Goal: Obtain resource: Obtain resource

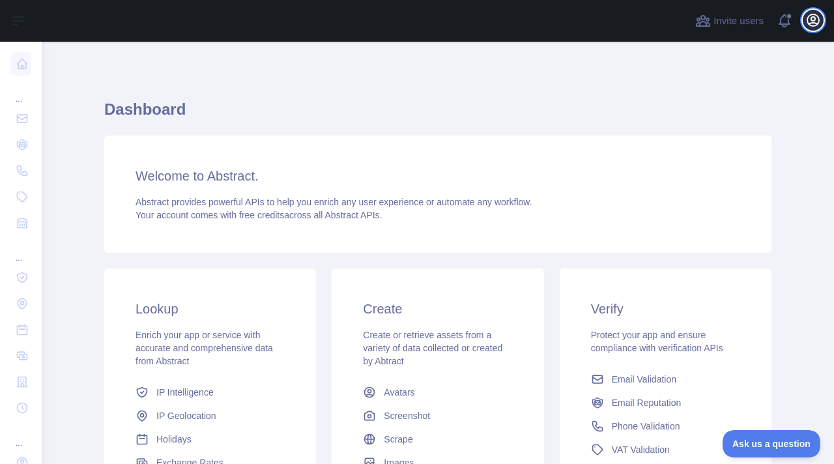
click at [813, 12] on icon "button" at bounding box center [813, 20] width 16 height 16
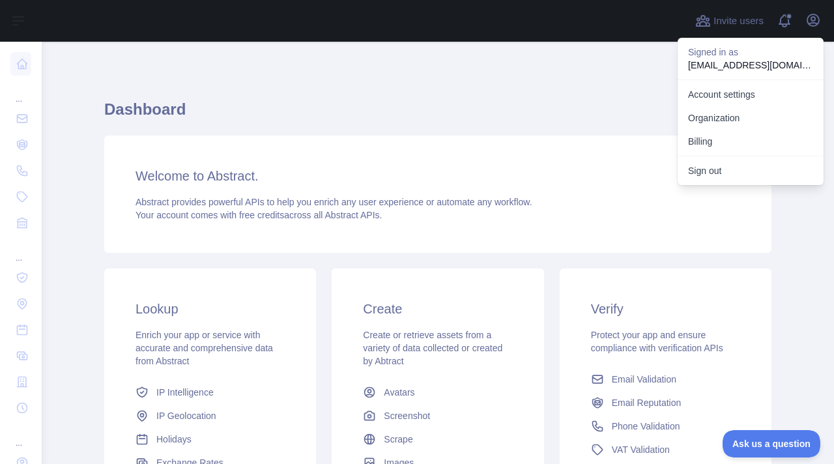
scroll to position [1, 0]
click at [558, 79] on div "Dashboard Welcome to Abstract. Abstract provides powerful APIs to help you enri…" at bounding box center [437, 321] width 667 height 498
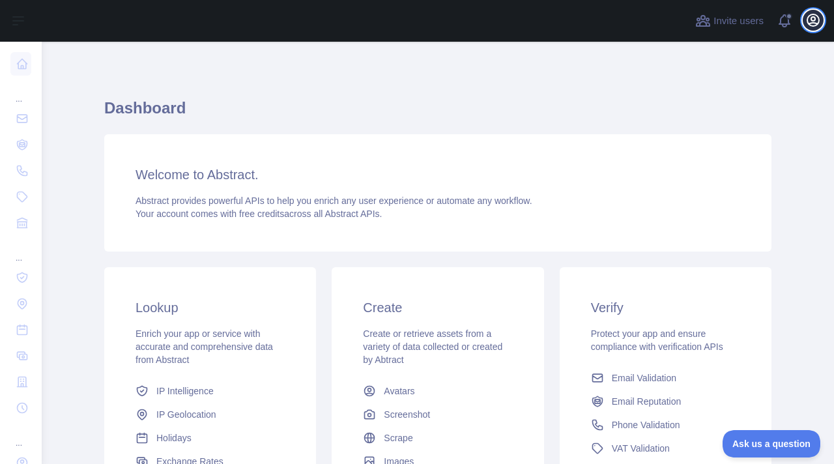
click at [820, 20] on icon "button" at bounding box center [813, 20] width 16 height 16
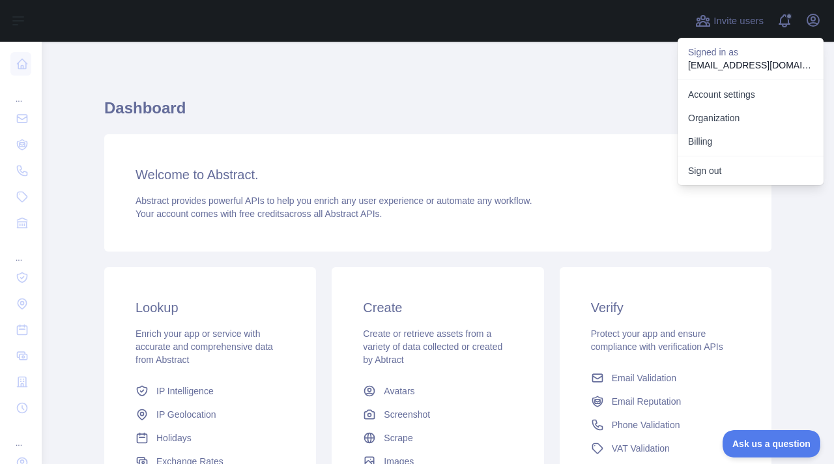
click at [581, 111] on h1 "Dashboard" at bounding box center [437, 113] width 667 height 31
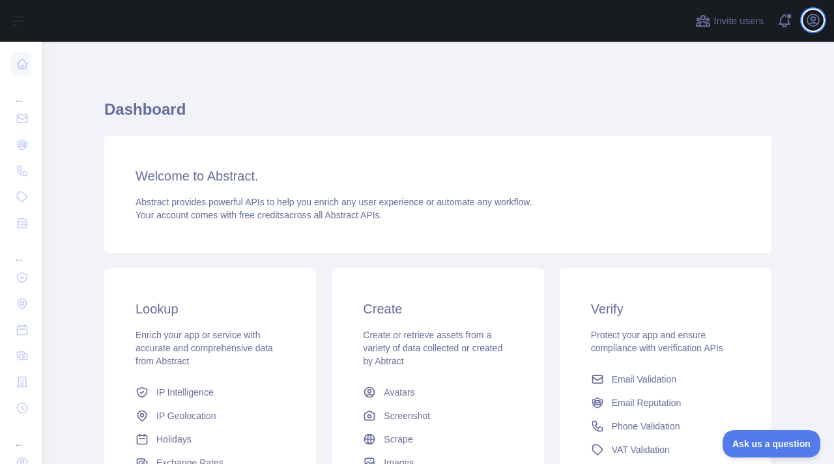
scroll to position [3, 0]
drag, startPoint x: 743, startPoint y: 441, endPoint x: 792, endPoint y: 308, distance: 141.8
click at [792, 428] on html "Ask us a question" at bounding box center [765, 441] width 98 height 27
click at [812, 21] on icon "button" at bounding box center [813, 20] width 12 height 12
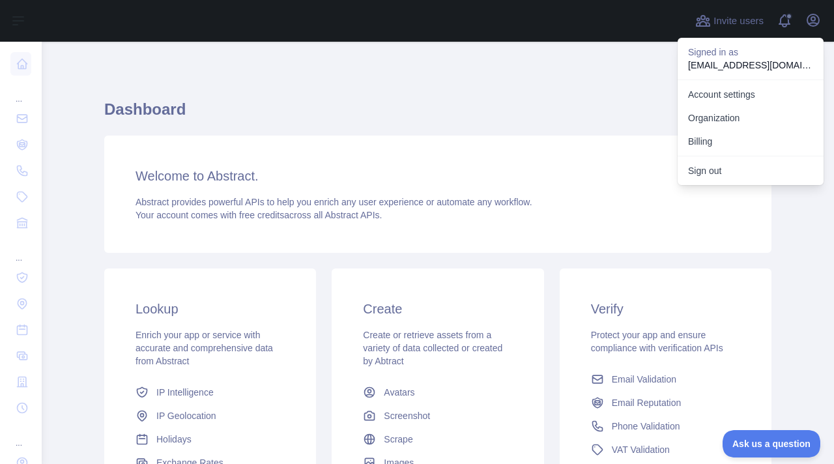
click at [616, 93] on div "Dashboard Welcome to Abstract. Abstract provides powerful APIs to help you enri…" at bounding box center [437, 322] width 667 height 498
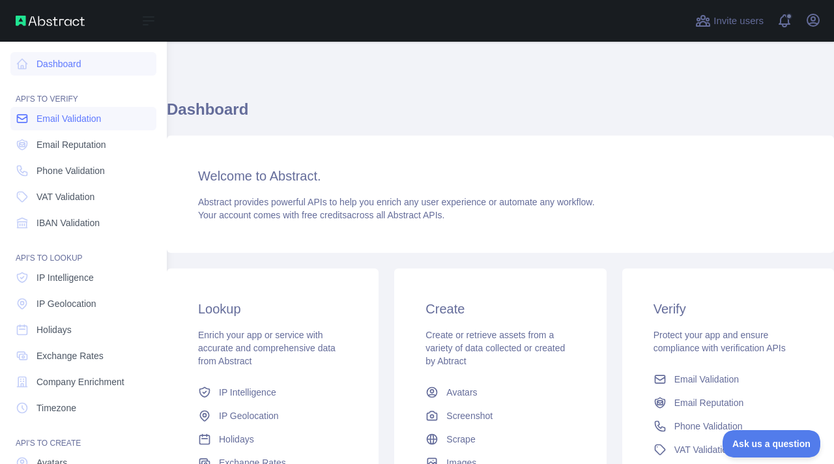
click at [73, 115] on span "Email Validation" at bounding box center [68, 118] width 64 height 13
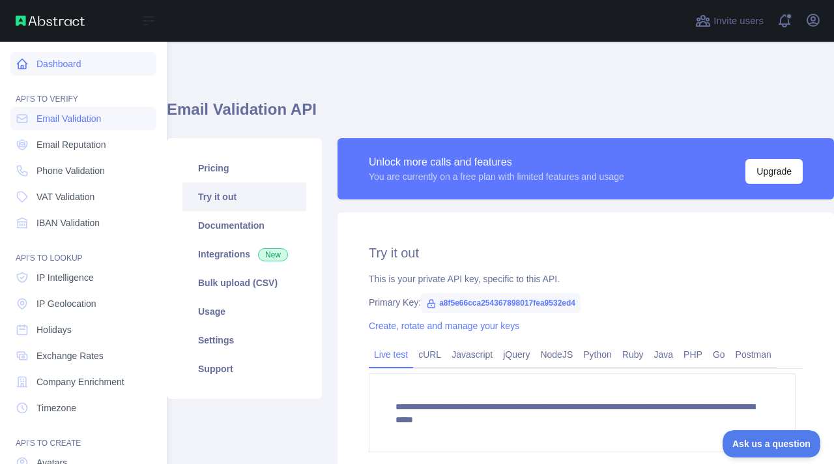
click at [21, 65] on icon at bounding box center [23, 64] width 10 height 10
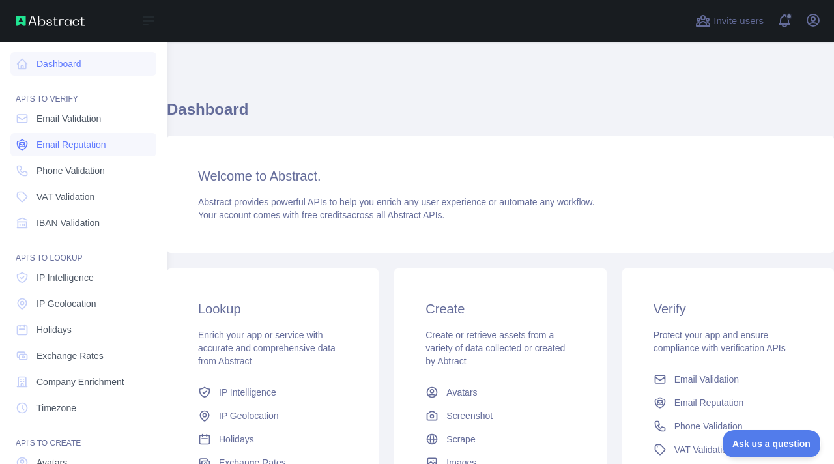
click at [20, 146] on icon at bounding box center [22, 145] width 5 height 4
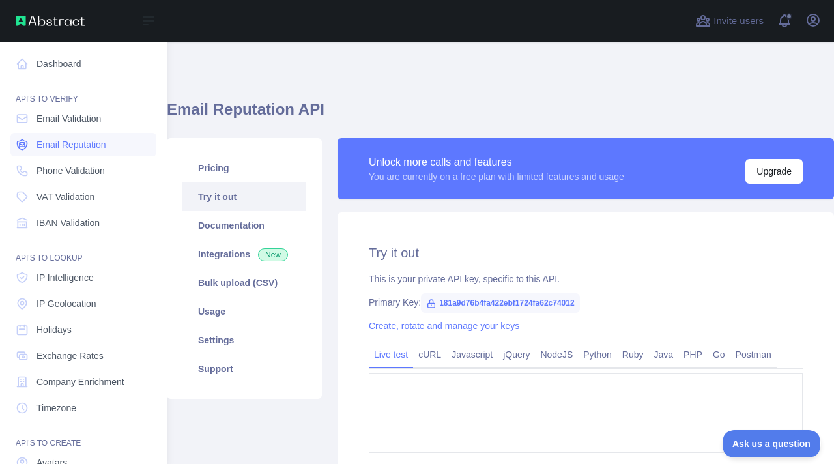
type textarea "**********"
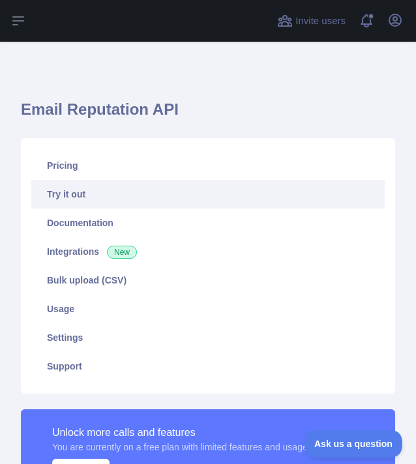
click at [391, 18] on icon "button" at bounding box center [395, 20] width 16 height 16
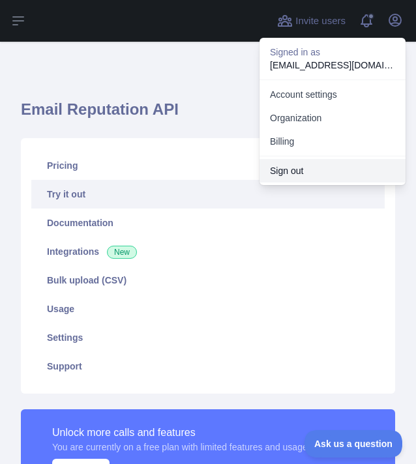
click at [298, 167] on button "Sign out" at bounding box center [332, 170] width 146 height 23
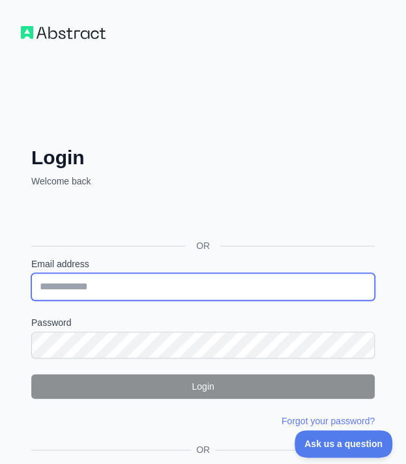
click at [103, 291] on input "Email address" at bounding box center [202, 286] width 343 height 27
type input "**********"
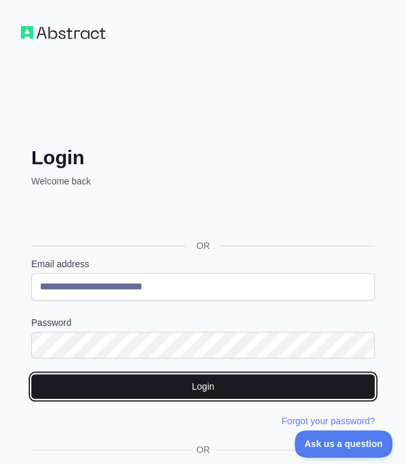
click at [143, 386] on button "Login" at bounding box center [202, 386] width 343 height 25
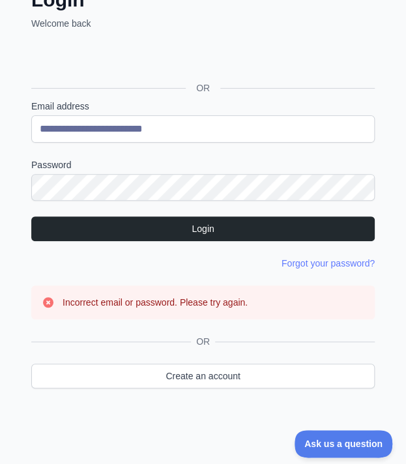
scroll to position [158, 0]
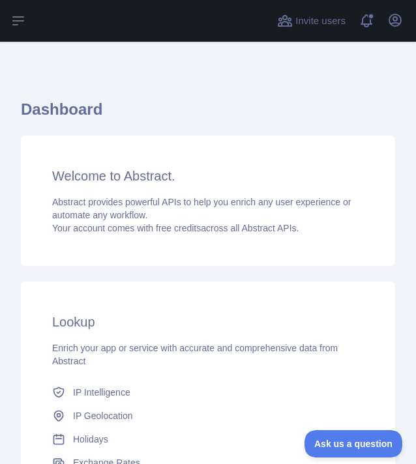
click at [179, 201] on span "Abstract provides powerful APIs to help you enrich any user experience or autom…" at bounding box center [201, 208] width 298 height 23
click at [60, 197] on span "Abstract provides powerful APIs to help you enrich any user experience or autom…" at bounding box center [201, 208] width 298 height 23
click at [12, 10] on button "Open sidebar" at bounding box center [18, 21] width 36 height 42
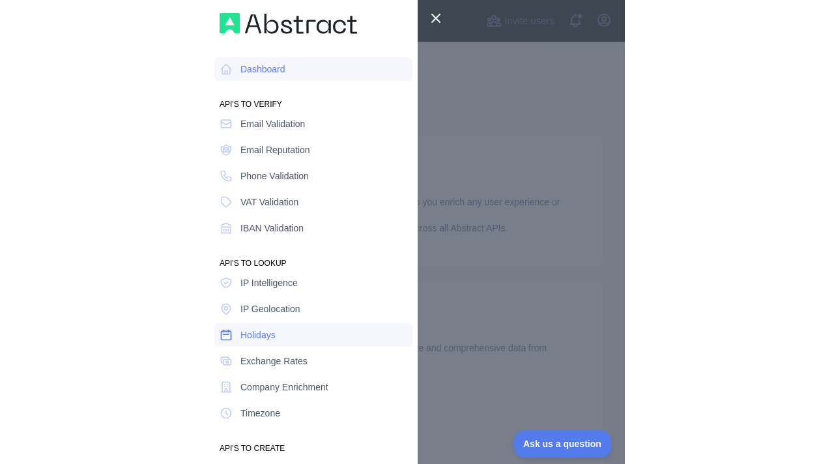
scroll to position [104, 0]
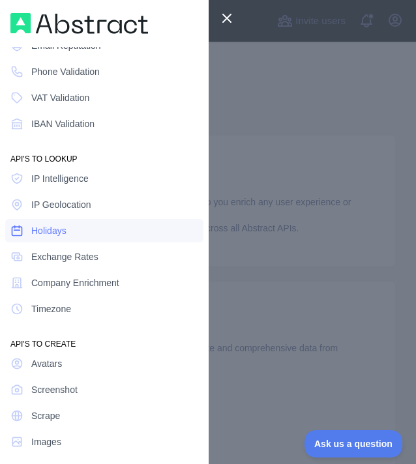
click at [43, 233] on span "Holidays" at bounding box center [48, 230] width 35 height 13
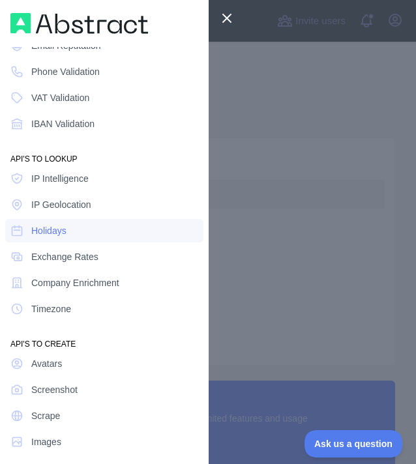
click at [296, 213] on div at bounding box center [208, 232] width 416 height 464
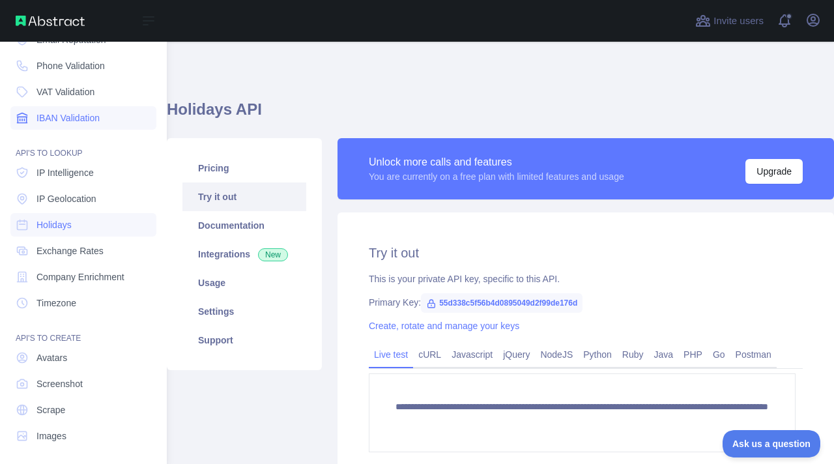
scroll to position [109, 0]
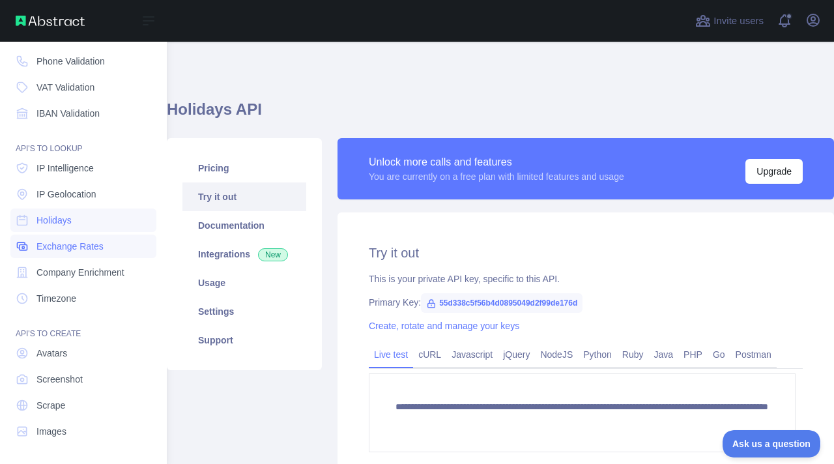
click at [73, 254] on link "Exchange Rates" at bounding box center [83, 246] width 146 height 23
click at [82, 166] on span "IP Intelligence" at bounding box center [64, 168] width 57 height 13
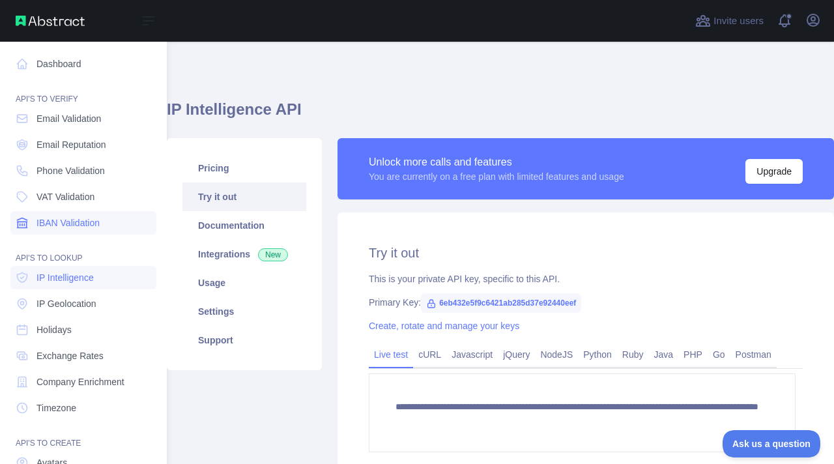
click at [85, 218] on span "IBAN Validation" at bounding box center [67, 222] width 63 height 13
click at [26, 117] on icon at bounding box center [23, 119] width 10 height 8
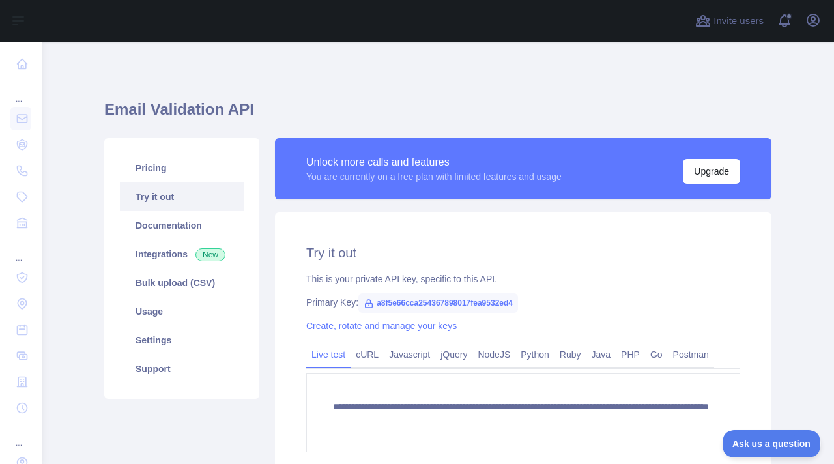
drag, startPoint x: 393, startPoint y: 303, endPoint x: 348, endPoint y: 277, distance: 52.0
click at [348, 277] on div "This is your private API key, specific to this API." at bounding box center [523, 278] width 434 height 13
click at [364, 301] on icon at bounding box center [369, 303] width 10 height 10
drag, startPoint x: 367, startPoint y: 304, endPoint x: 528, endPoint y: 300, distance: 160.3
click at [405, 300] on div "Primary Key: a8f5e66cca254367898017fea9532ed4" at bounding box center [523, 302] width 434 height 13
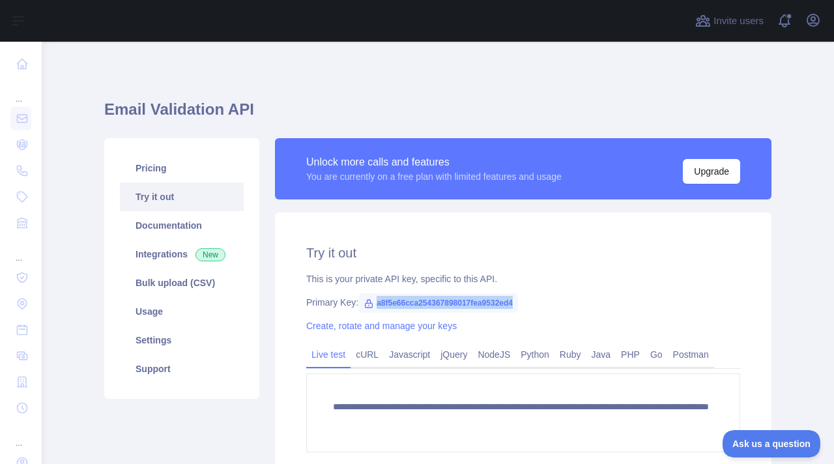
copy span "a8f5e66cca254367898017fea9532ed4"
click at [371, 304] on span "a8f5e66cca254367898017fea9532ed4" at bounding box center [438, 303] width 160 height 20
drag, startPoint x: 367, startPoint y: 304, endPoint x: 524, endPoint y: 291, distance: 156.9
click at [405, 291] on div "**********" at bounding box center [523, 366] width 496 height 309
copy span "a8f5e66cca254367898017fea9532ed4"
